Goal: Task Accomplishment & Management: Use online tool/utility

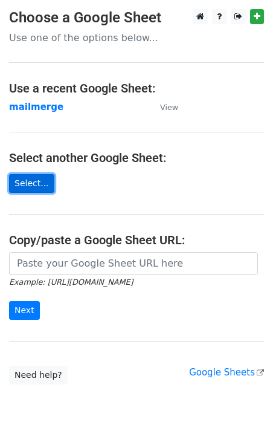
click at [39, 186] on link "Select..." at bounding box center [31, 183] width 45 height 19
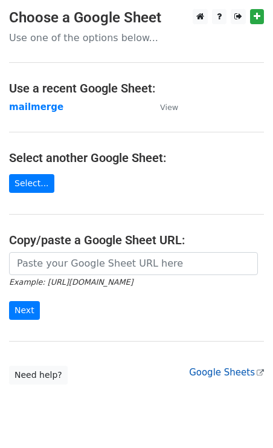
click at [227, 374] on link "Google Sheets" at bounding box center [226, 372] width 75 height 11
click at [42, 105] on strong "mailmerge" at bounding box center [36, 107] width 54 height 11
click at [42, 112] on strong "mailmerge" at bounding box center [36, 107] width 54 height 11
click at [42, 109] on strong "mailmerge" at bounding box center [36, 107] width 54 height 11
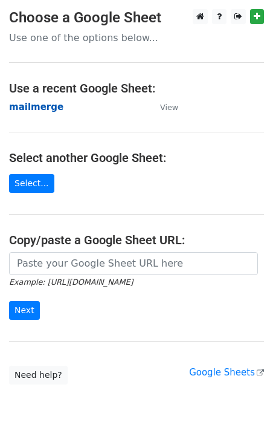
click at [42, 109] on strong "mailmerge" at bounding box center [36, 107] width 54 height 11
click at [39, 113] on td "mailmerge" at bounding box center [78, 107] width 139 height 14
click at [39, 106] on strong "mailmerge" at bounding box center [36, 107] width 54 height 11
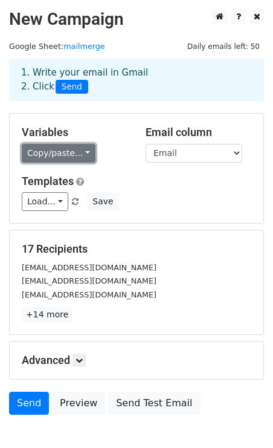
click at [73, 147] on link "Copy/paste..." at bounding box center [59, 153] width 74 height 19
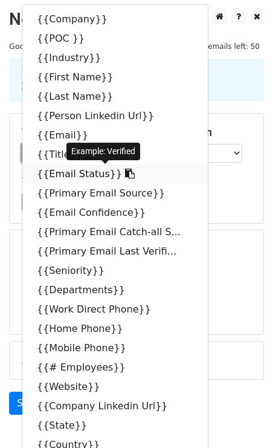
click at [183, 178] on link "{{Email Status}}" at bounding box center [115, 174] width 186 height 19
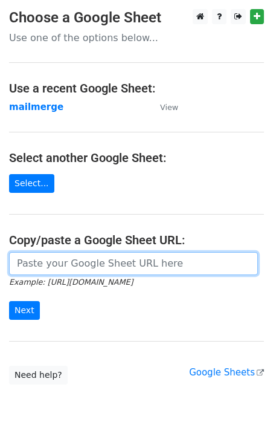
click at [73, 267] on input "url" at bounding box center [133, 263] width 249 height 23
paste input "https://docs.google.com/spreadsheets/d/129xwDZBbLfKMkb6aG0kklCI7RT5GcXlewmFAT2j…"
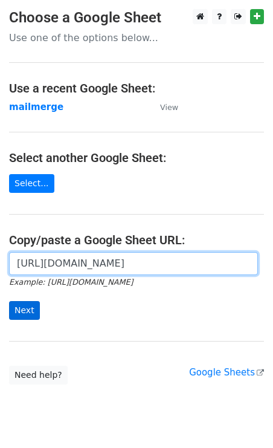
type input "https://docs.google.com/spreadsheets/d/129xwDZBbLfKMkb6aG0kklCI7RT5GcXlewmFAT2j…"
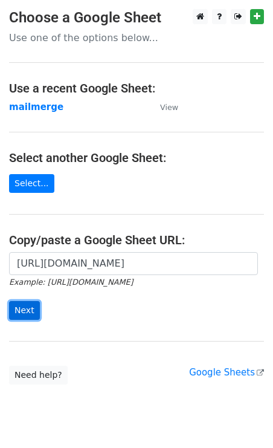
scroll to position [0, 0]
click at [28, 302] on input "Next" at bounding box center [24, 310] width 31 height 19
